Goal: Navigation & Orientation: Find specific page/section

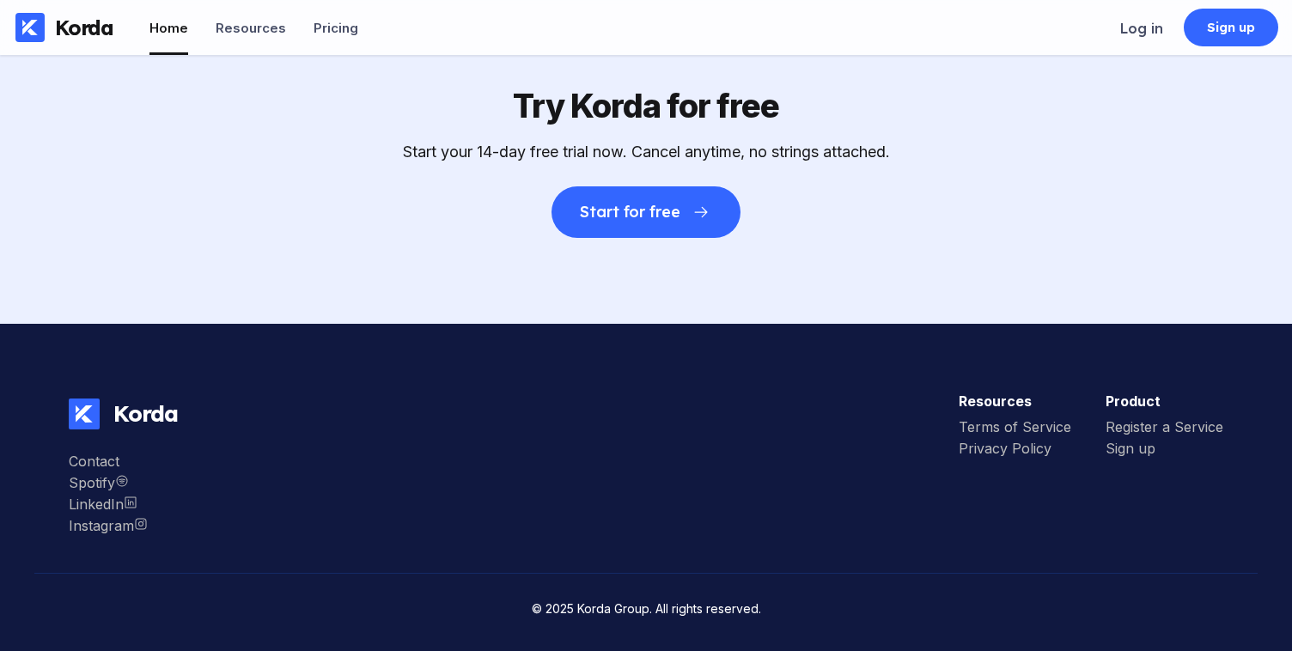
scroll to position [4794, 0]
click at [102, 534] on div "Instagram" at bounding box center [108, 525] width 79 height 17
click at [322, 30] on div "Pricing" at bounding box center [335, 28] width 45 height 16
